Goal: Task Accomplishment & Management: Manage account settings

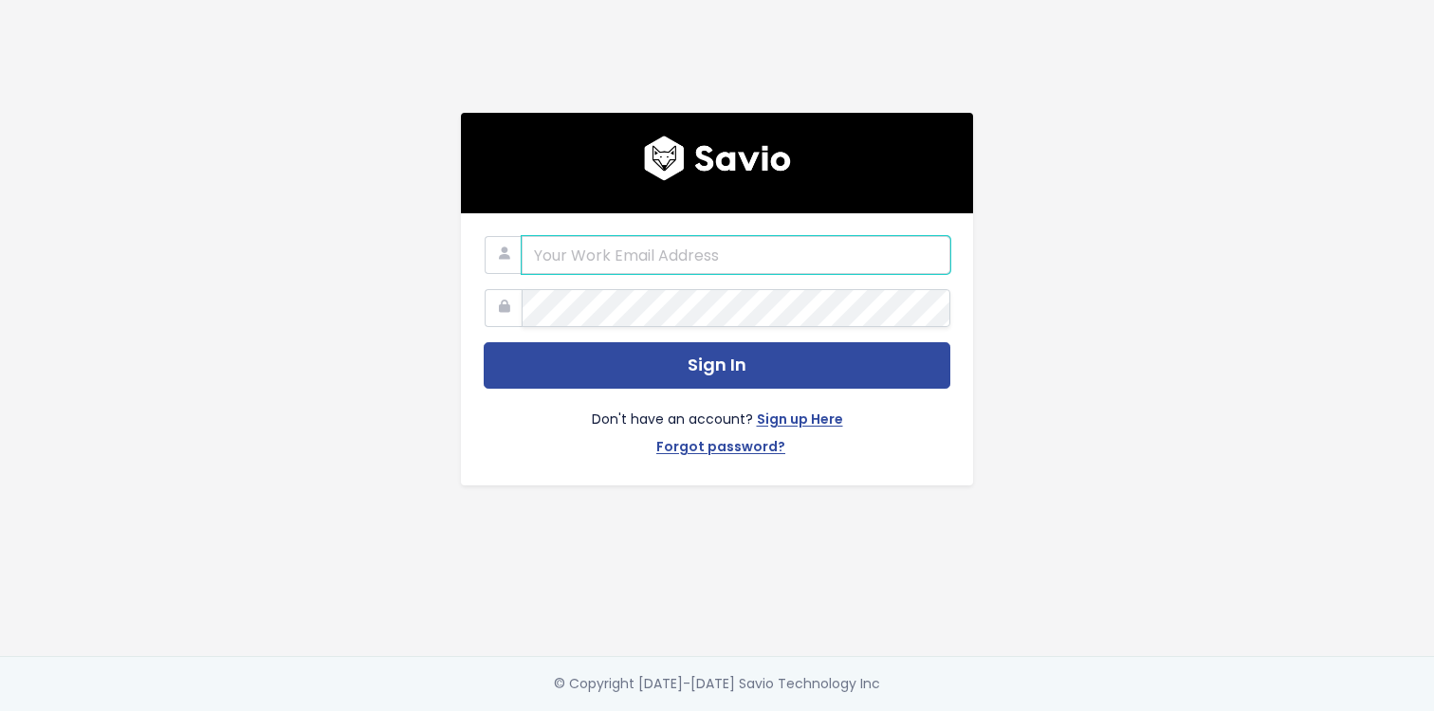
type input "mvaughan@toasttab.com"
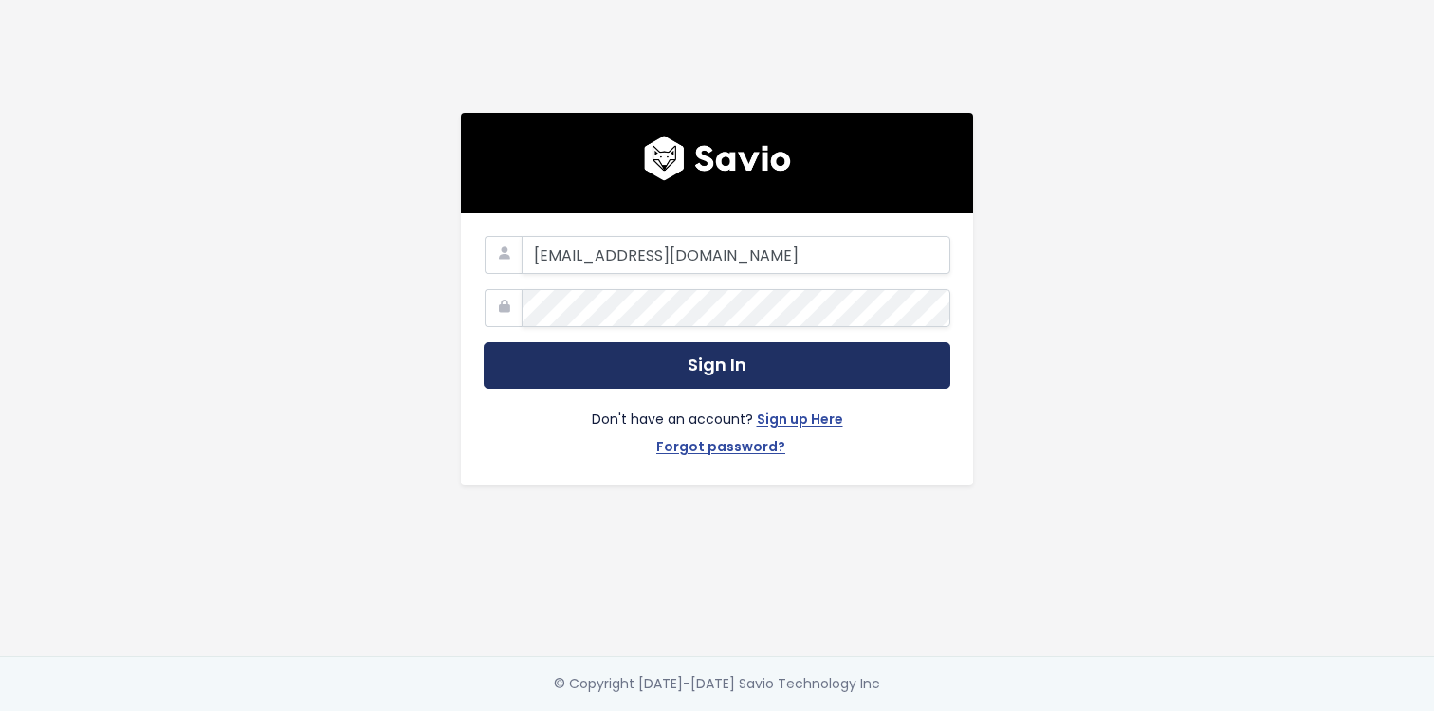
click at [632, 372] on button "Sign In" at bounding box center [717, 365] width 467 height 46
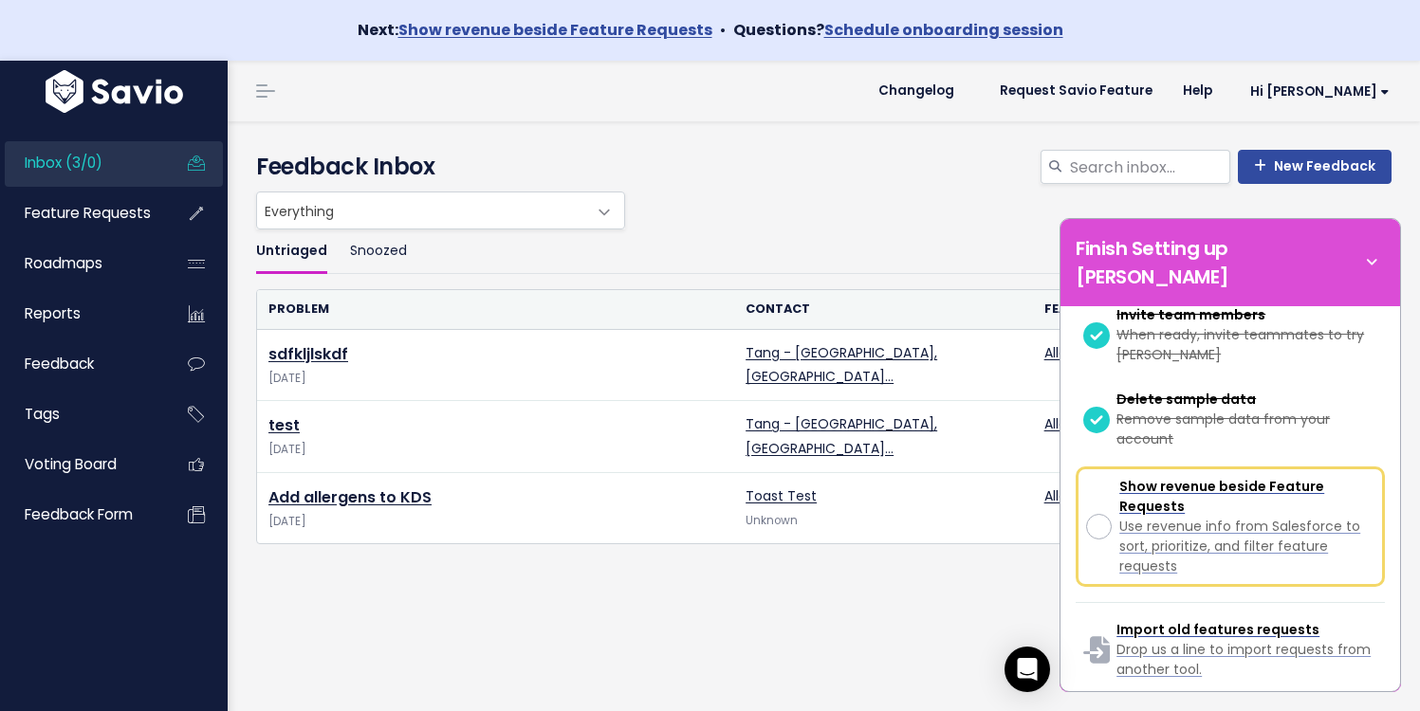
scroll to position [611, 0]
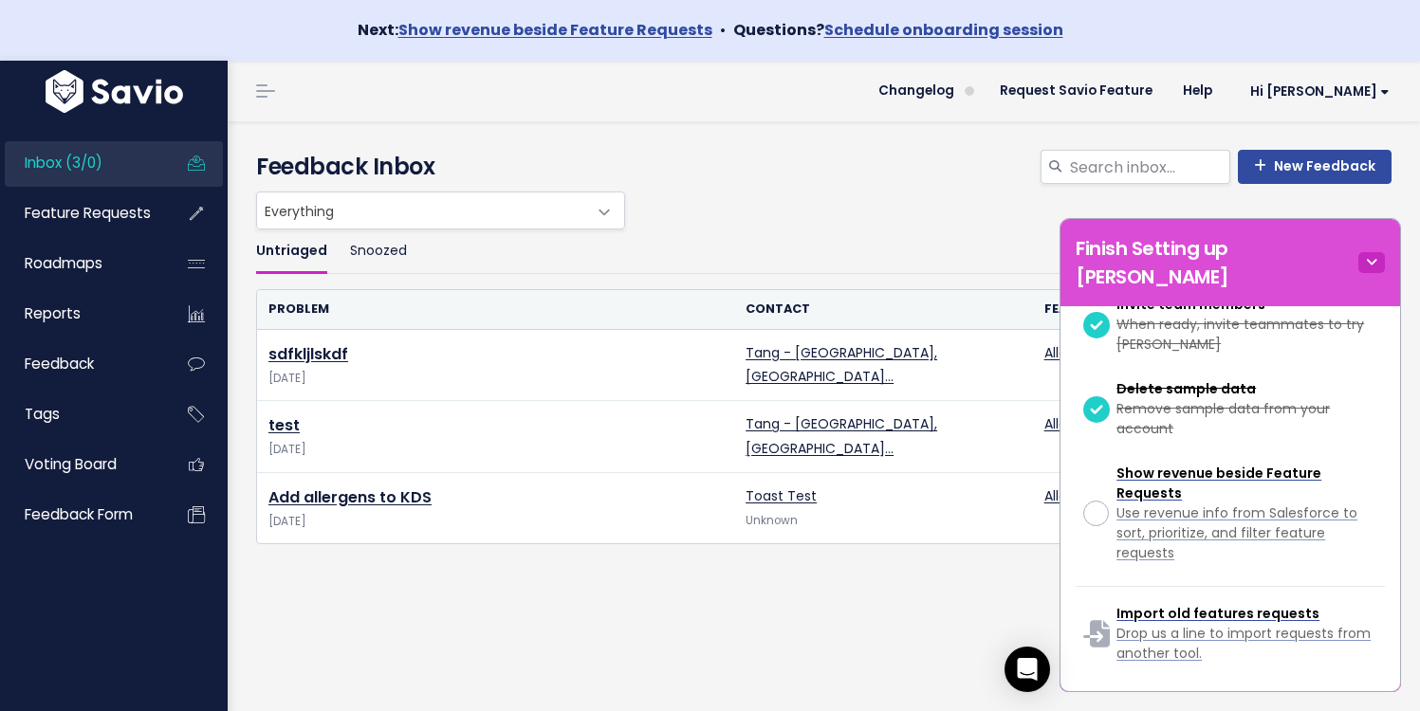
click at [1382, 252] on icon at bounding box center [1371, 262] width 27 height 21
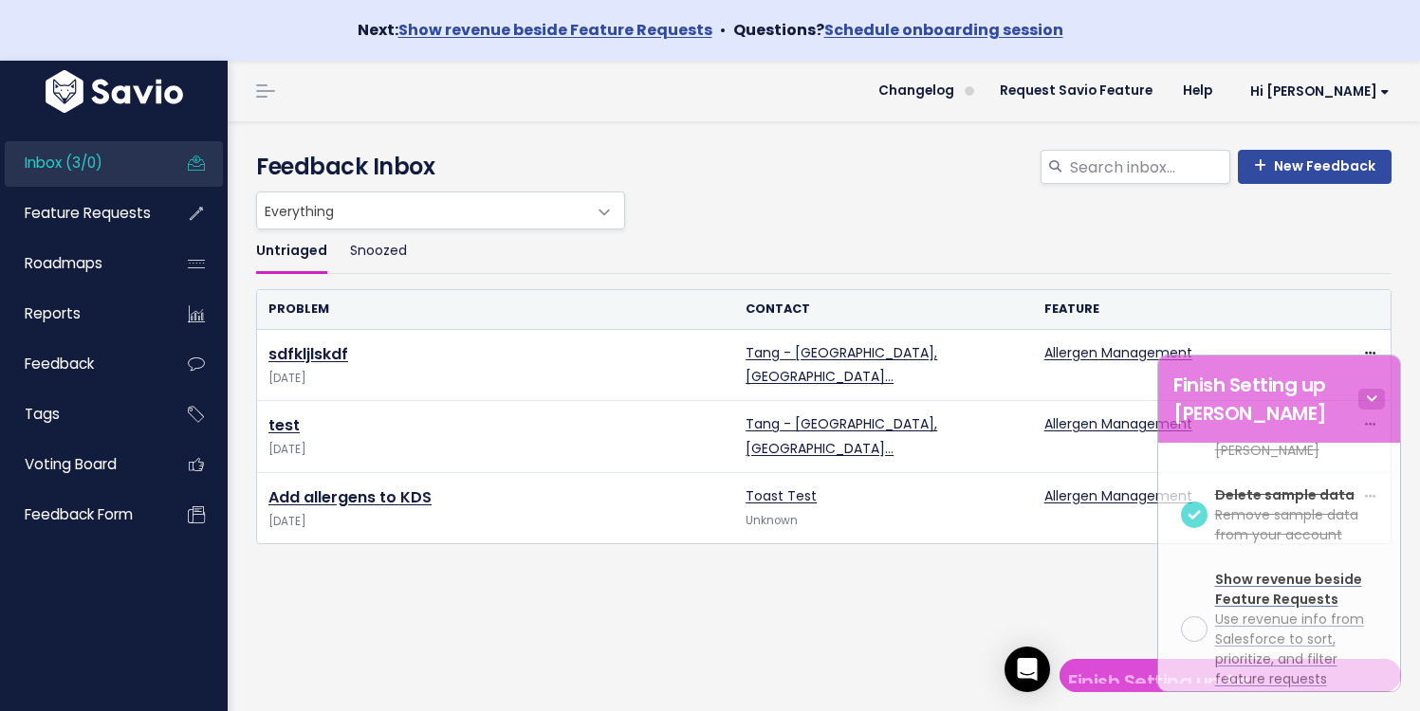
scroll to position [1975, 0]
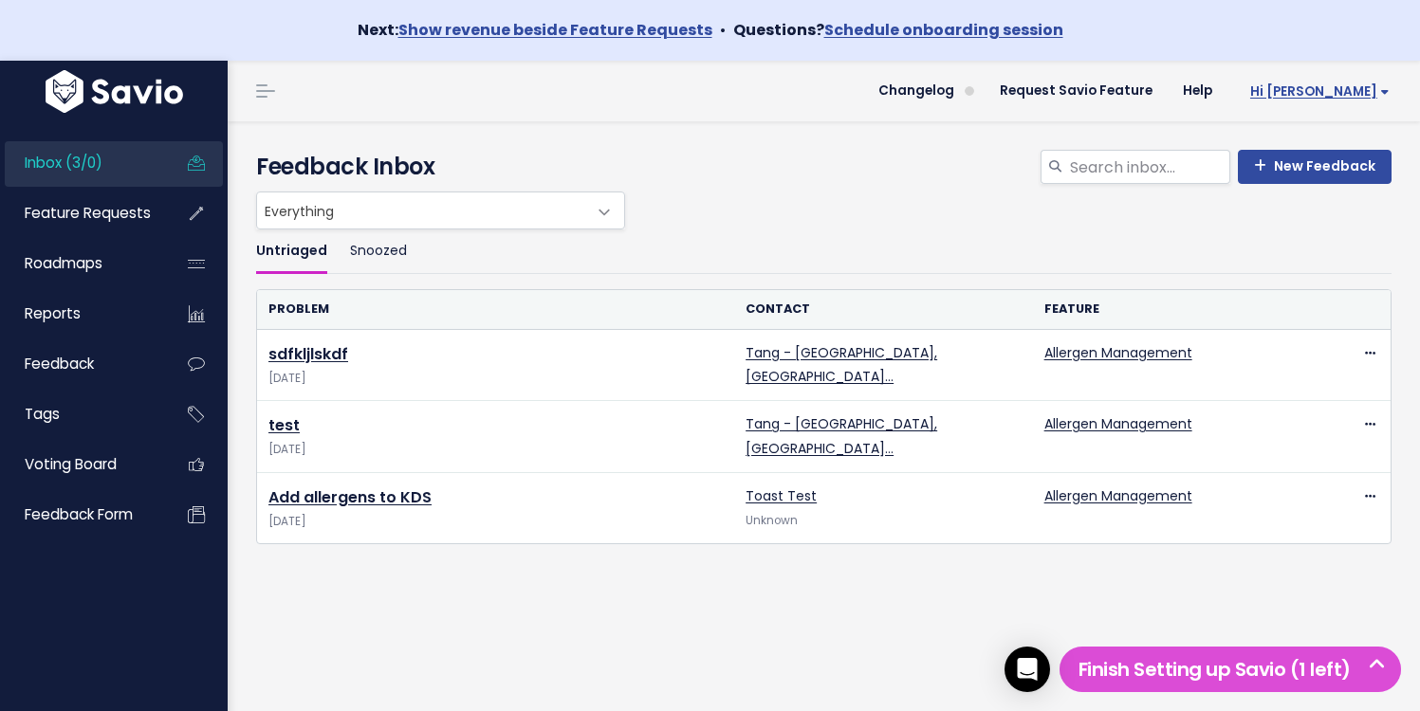
click at [1350, 89] on span "Hi [PERSON_NAME]" at bounding box center [1319, 91] width 139 height 14
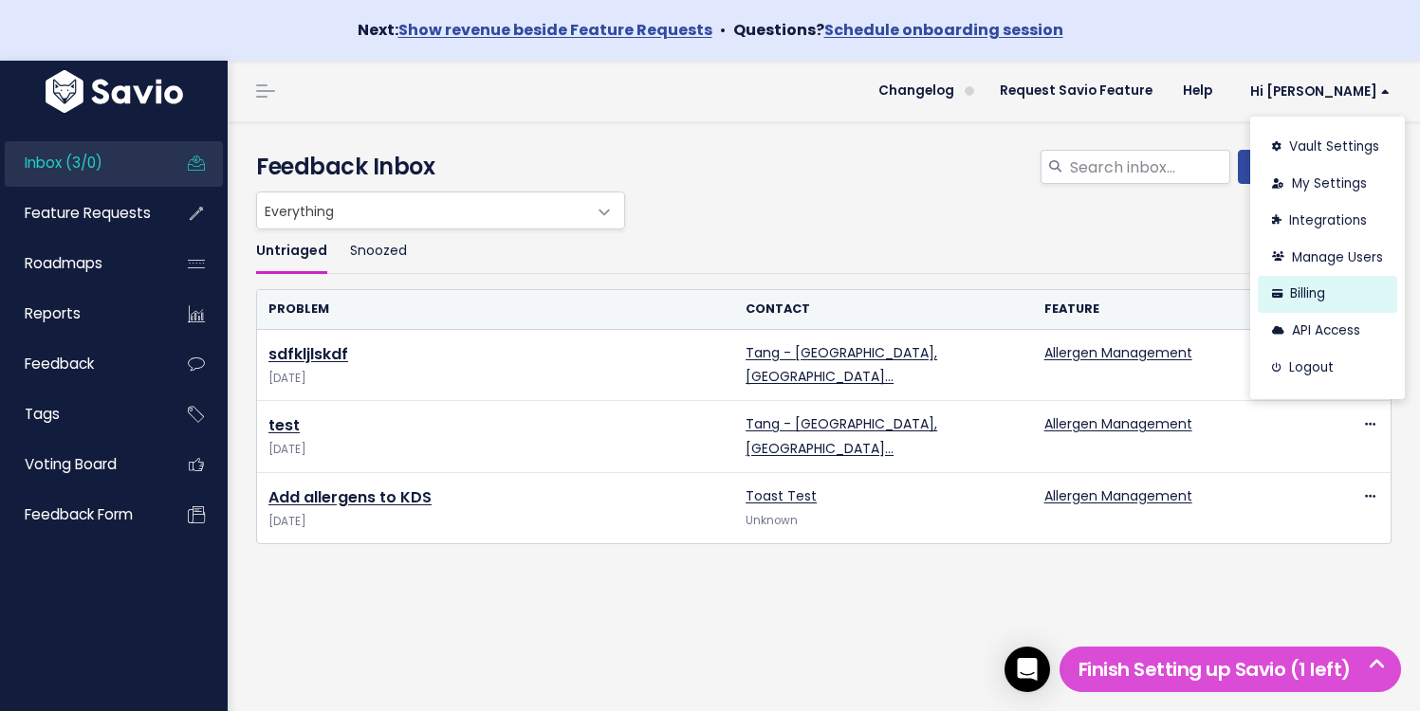
click at [1307, 295] on link "Billing" at bounding box center [1327, 294] width 139 height 37
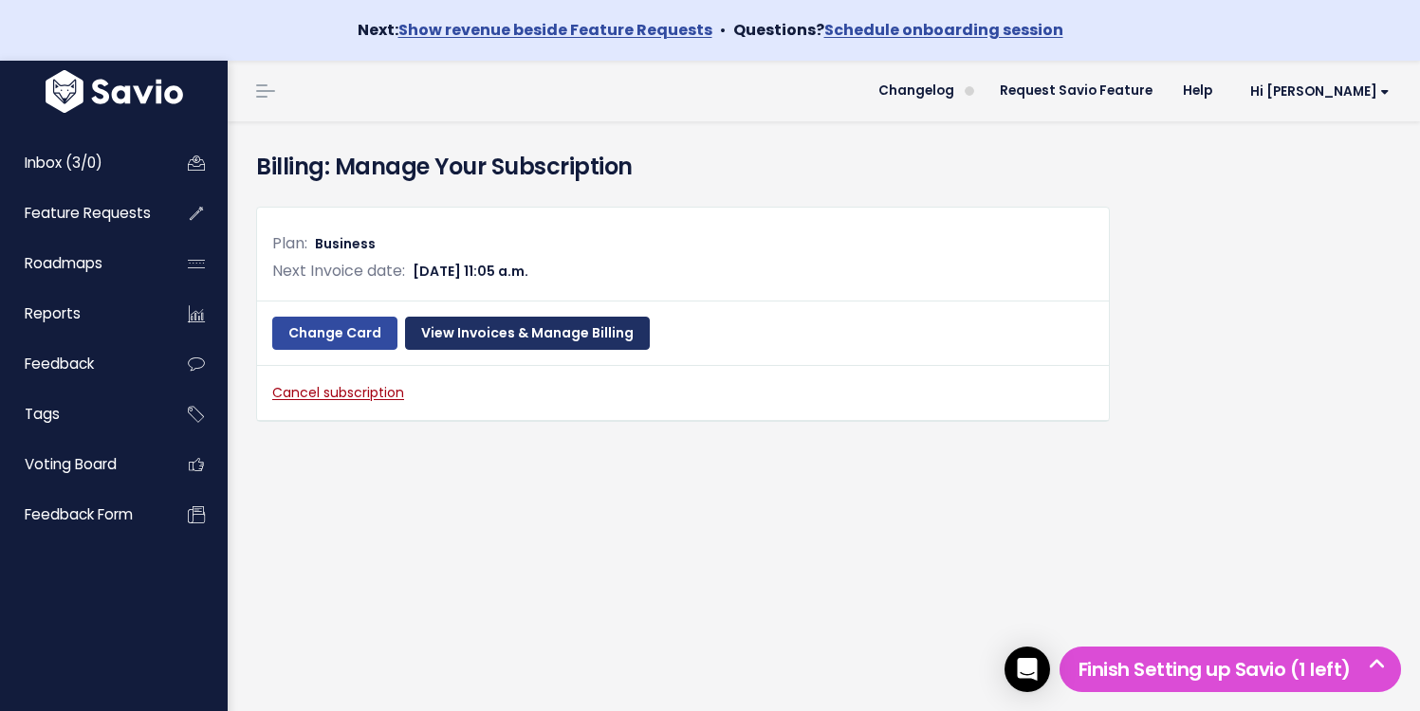
click at [530, 324] on link "View Invoices & Manage Billing" at bounding box center [527, 334] width 245 height 34
click at [1336, 90] on span "Hi [PERSON_NAME]" at bounding box center [1319, 91] width 139 height 14
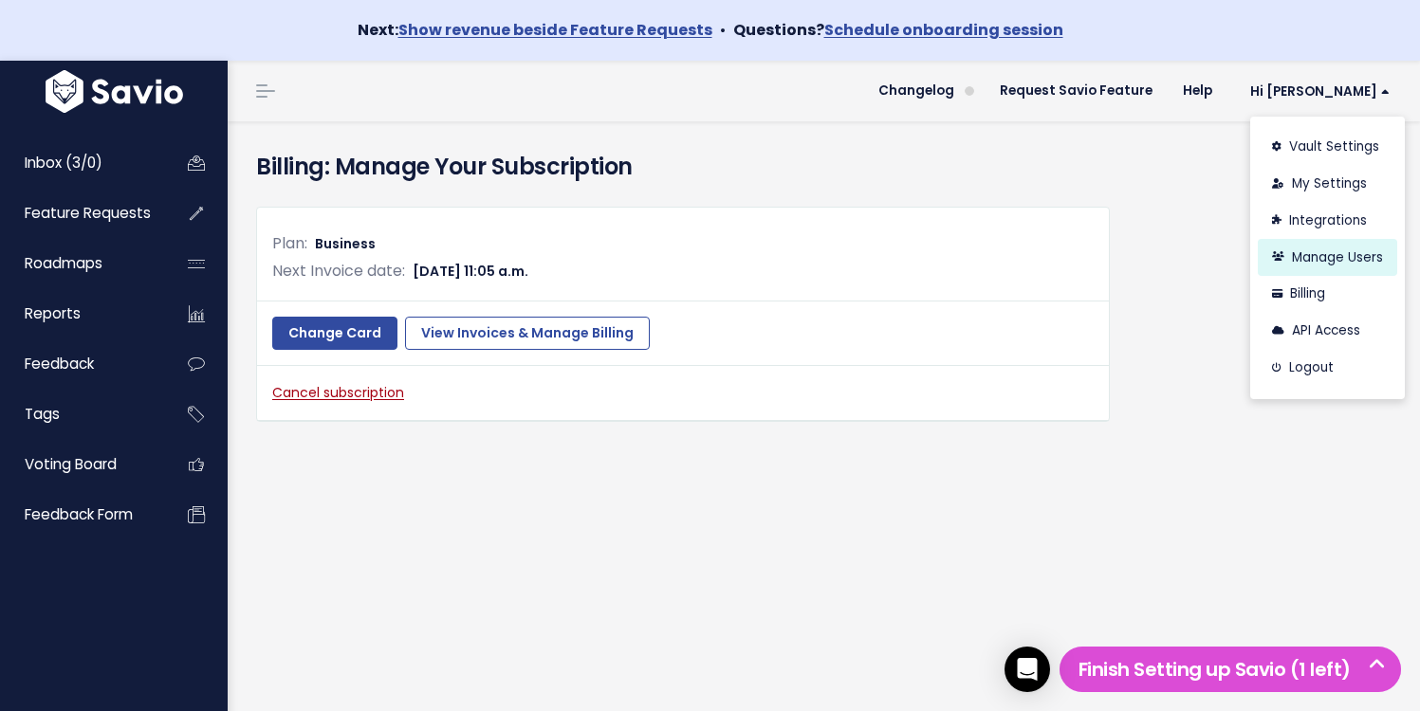
click at [1297, 263] on link "Manage Users" at bounding box center [1327, 257] width 139 height 37
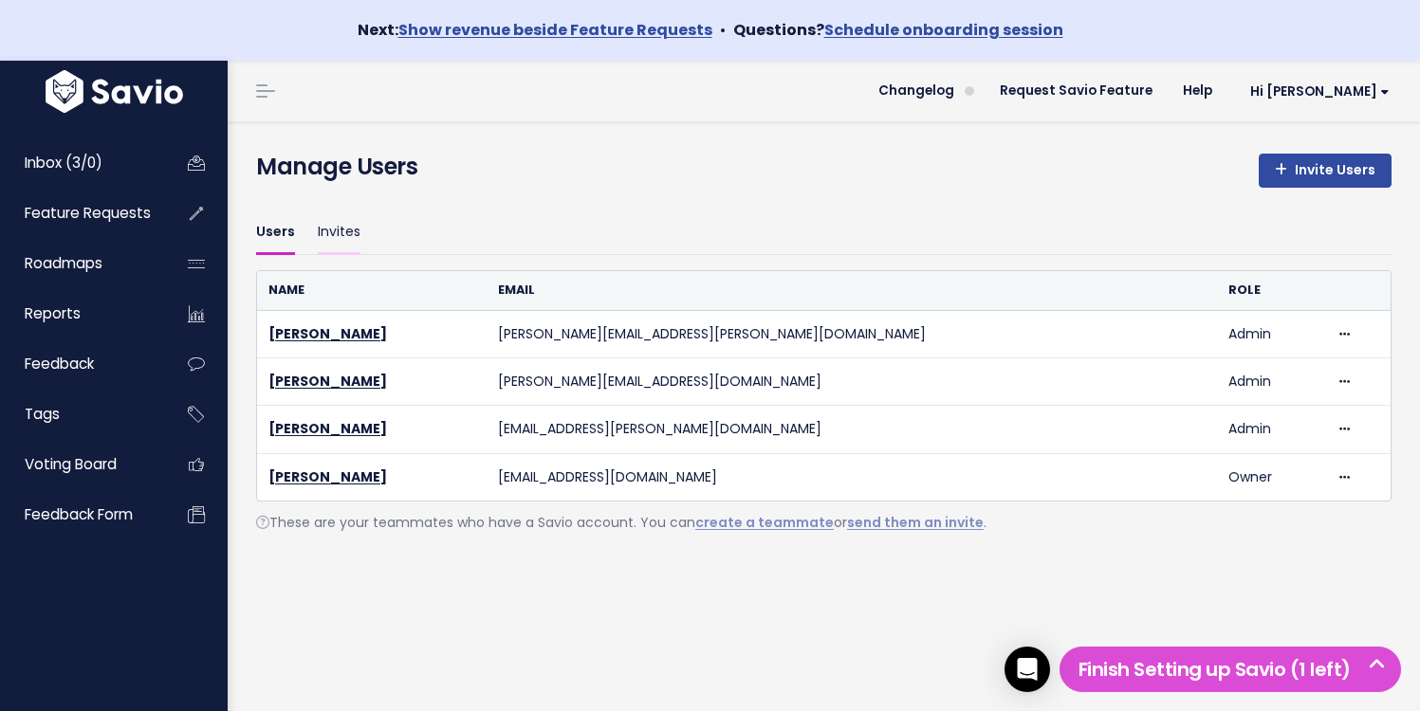
click at [353, 246] on link "Invites" at bounding box center [339, 233] width 43 height 45
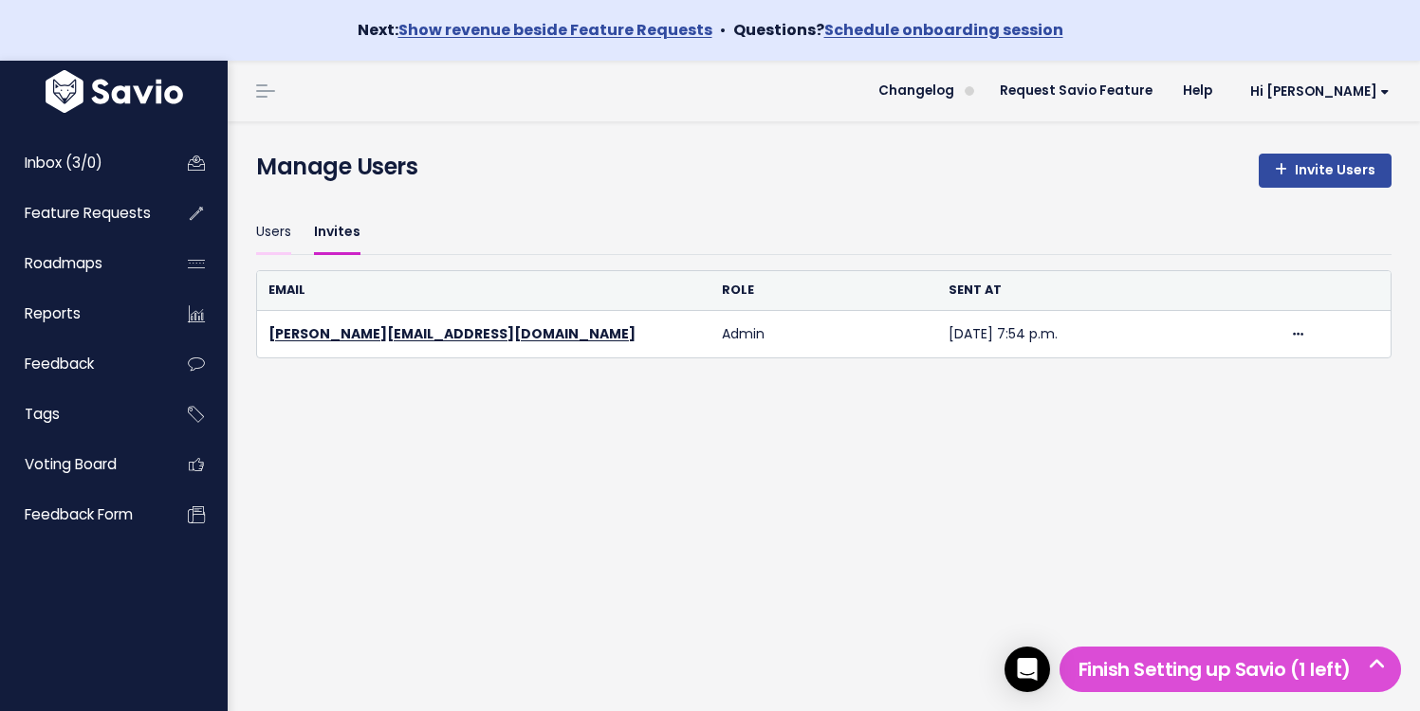
click at [272, 229] on link "Users" at bounding box center [273, 233] width 35 height 45
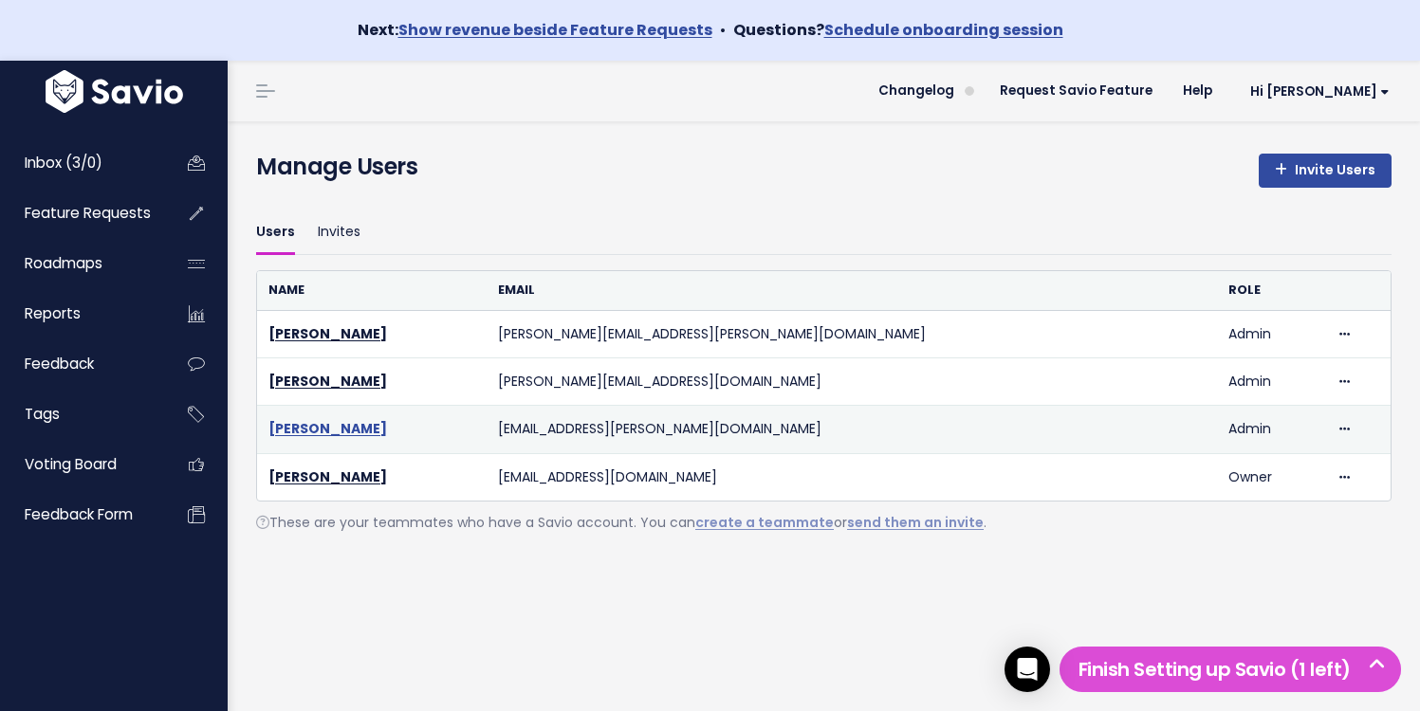
click at [334, 424] on link "[PERSON_NAME]" at bounding box center [327, 428] width 119 height 19
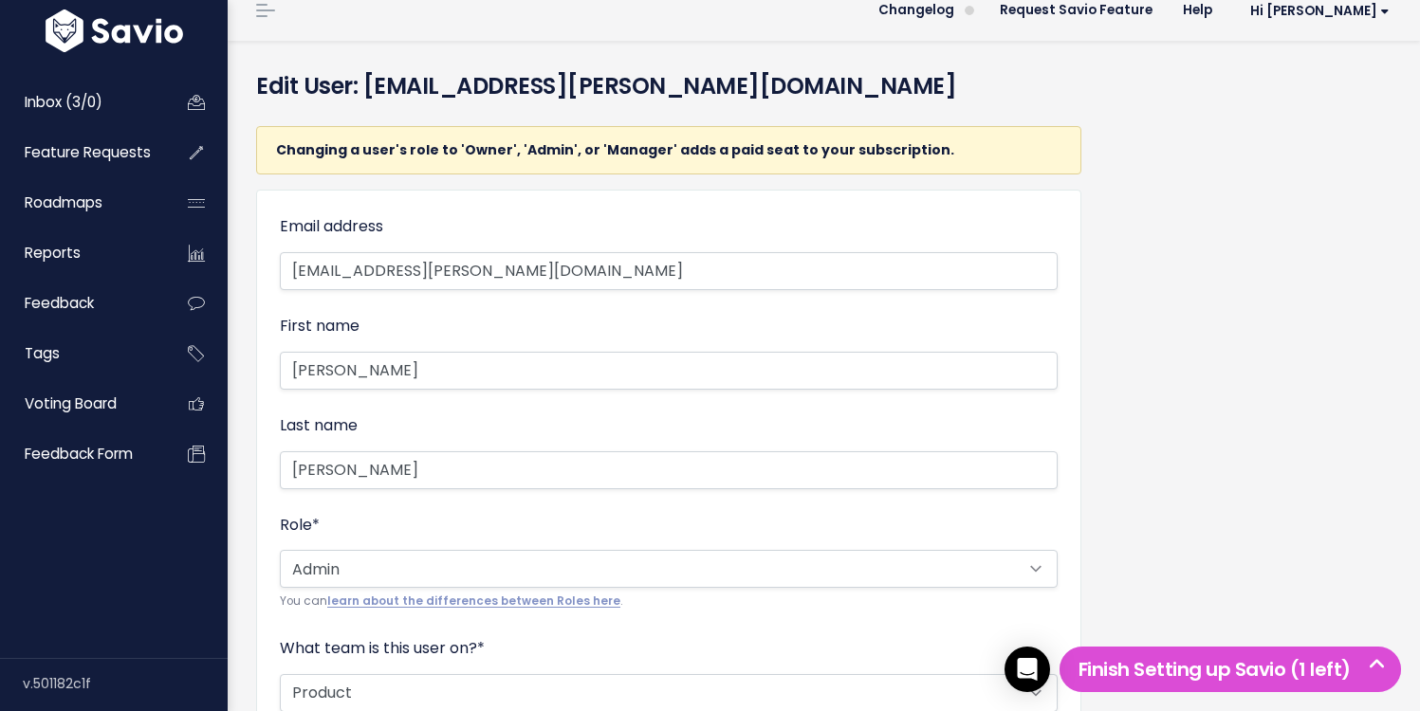
scroll to position [75, 0]
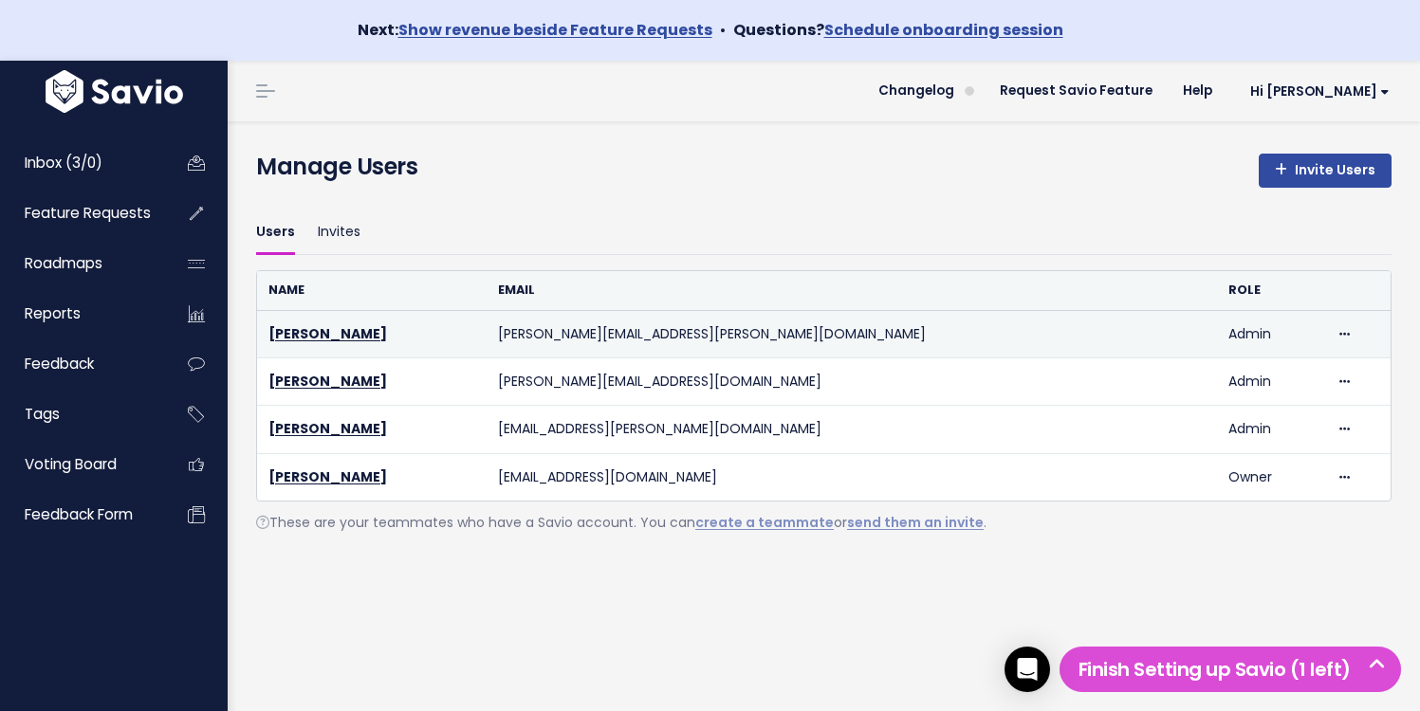
click at [359, 332] on td "[PERSON_NAME]" at bounding box center [372, 334] width 230 height 47
